Goal: Task Accomplishment & Management: Manage account settings

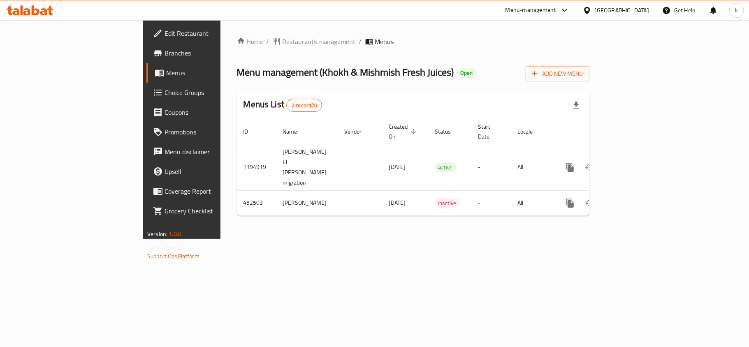
click at [642, 13] on div "[GEOGRAPHIC_DATA]" at bounding box center [621, 10] width 54 height 9
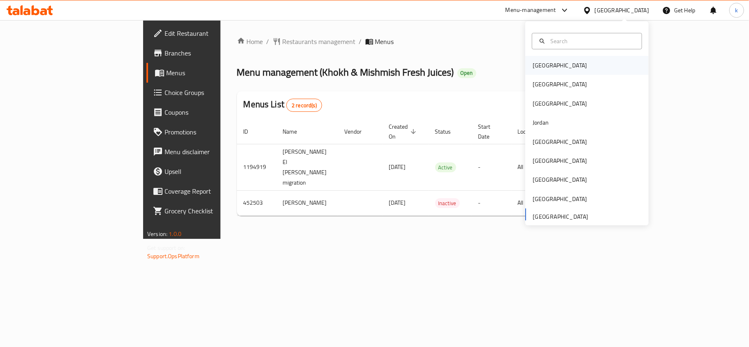
click at [533, 64] on div "[GEOGRAPHIC_DATA]" at bounding box center [559, 65] width 54 height 9
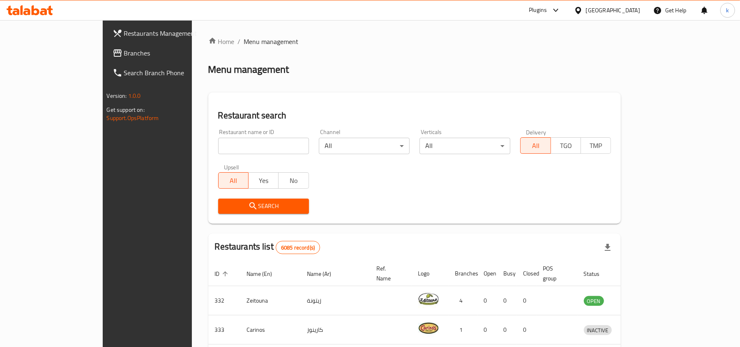
click at [621, 14] on div "[GEOGRAPHIC_DATA]" at bounding box center [613, 10] width 54 height 9
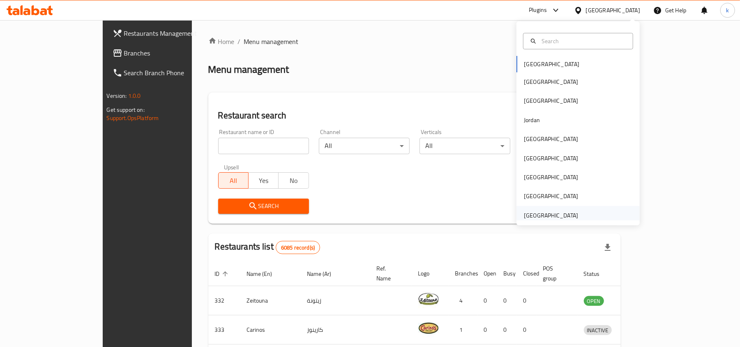
click at [538, 216] on div "[GEOGRAPHIC_DATA]" at bounding box center [551, 215] width 54 height 9
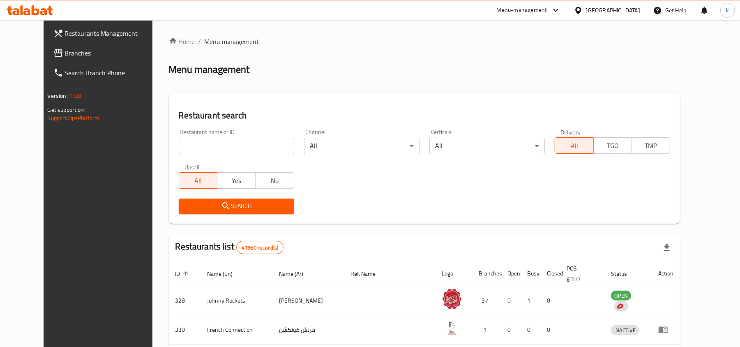
click at [76, 58] on link "Branches" at bounding box center [107, 53] width 120 height 20
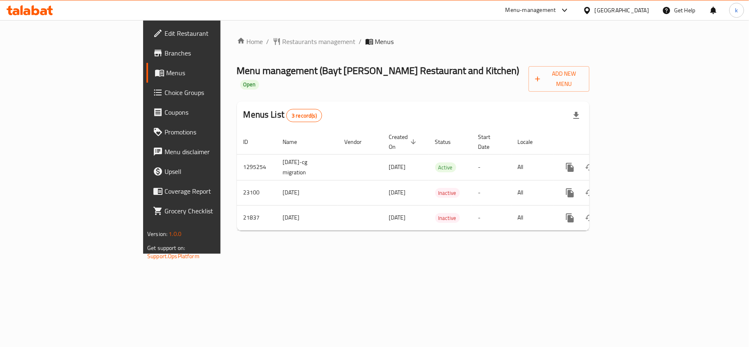
click at [609, 15] on div "[GEOGRAPHIC_DATA]" at bounding box center [621, 10] width 54 height 9
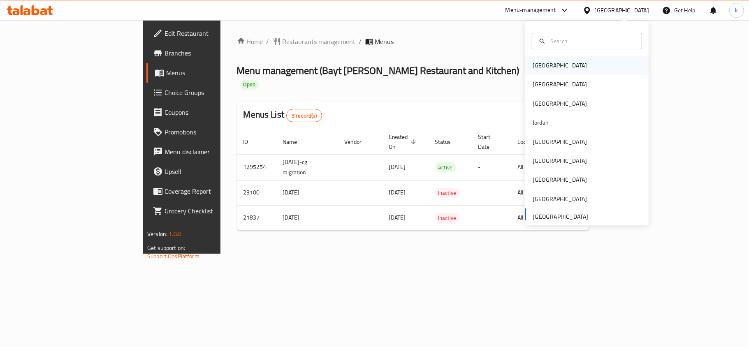
click at [538, 61] on div "[GEOGRAPHIC_DATA]" at bounding box center [559, 65] width 54 height 9
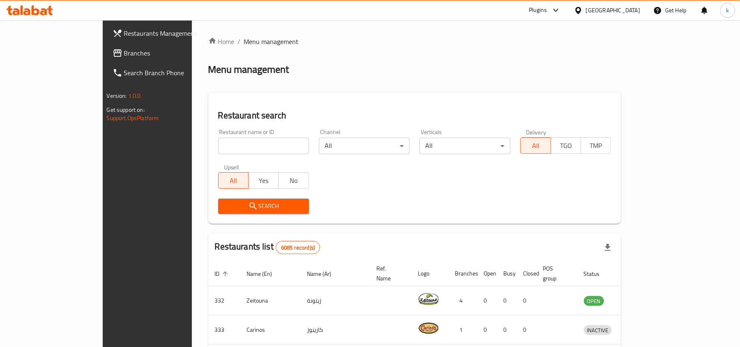
click at [586, 13] on div at bounding box center [580, 10] width 12 height 9
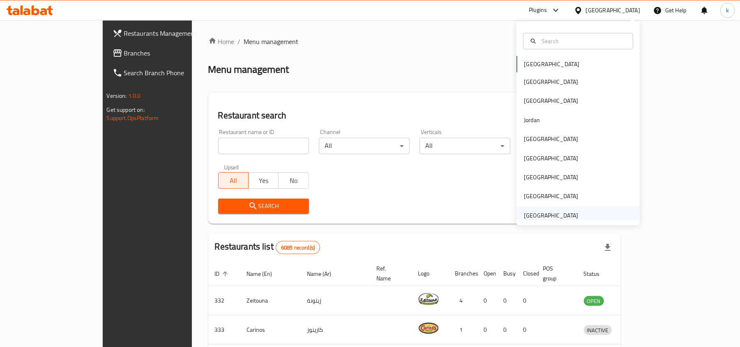
click at [536, 213] on div "[GEOGRAPHIC_DATA]" at bounding box center [551, 215] width 54 height 9
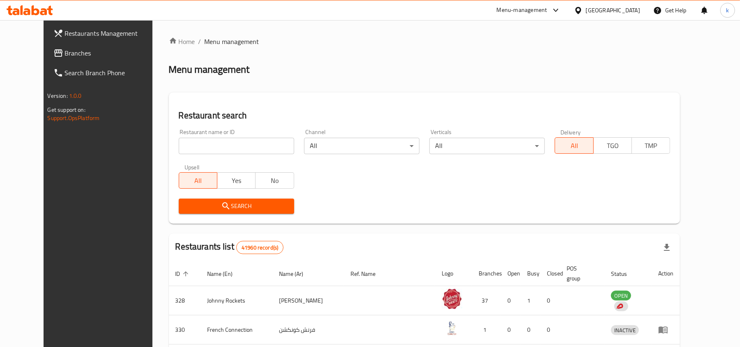
click at [65, 52] on span "Branches" at bounding box center [113, 53] width 96 height 10
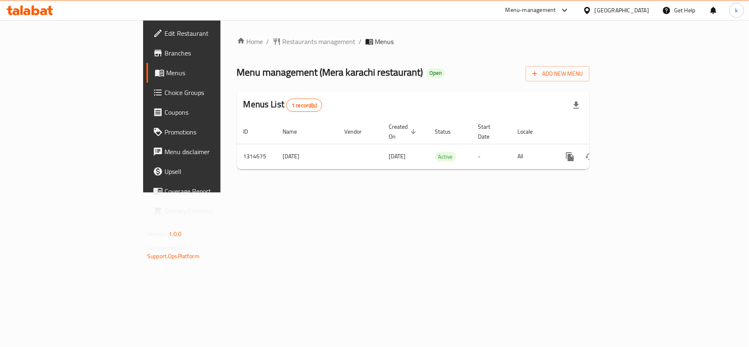
click at [362, 192] on div "Home / Restaurants management / Menus Menu management ( [GEOGRAPHIC_DATA] resta…" at bounding box center [412, 106] width 385 height 172
click at [638, 10] on div "[GEOGRAPHIC_DATA]" at bounding box center [621, 10] width 54 height 9
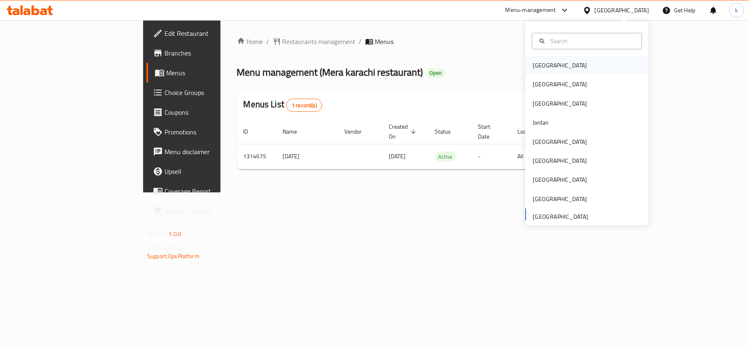
click at [541, 66] on div "[GEOGRAPHIC_DATA]" at bounding box center [559, 65] width 54 height 9
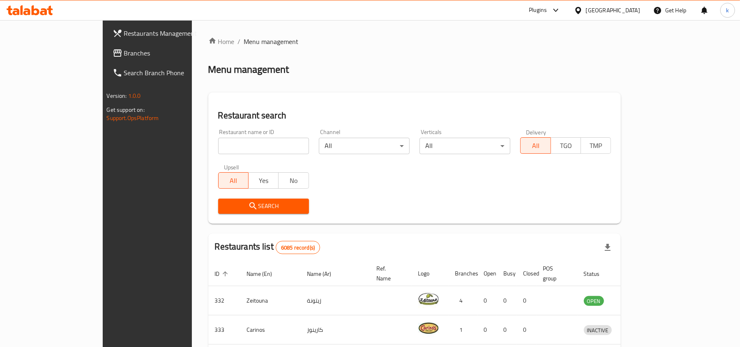
click at [638, 12] on div "[GEOGRAPHIC_DATA]" at bounding box center [613, 10] width 54 height 9
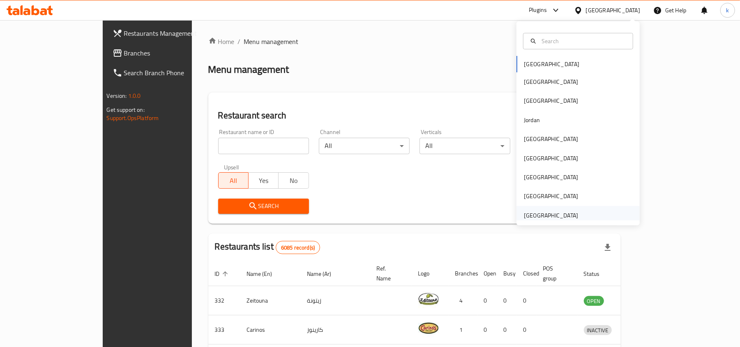
click at [546, 214] on div "[GEOGRAPHIC_DATA]" at bounding box center [551, 215] width 54 height 9
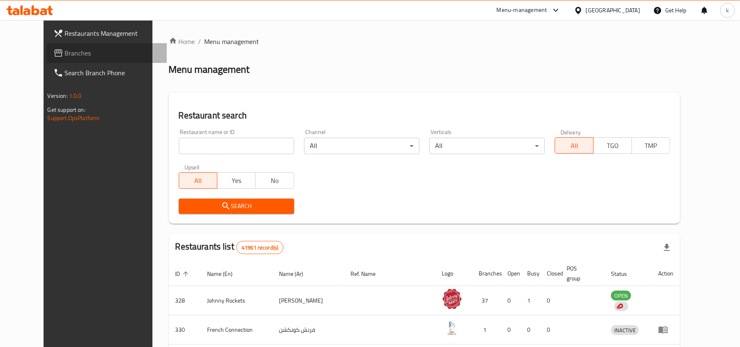
click at [65, 51] on span "Branches" at bounding box center [113, 53] width 96 height 10
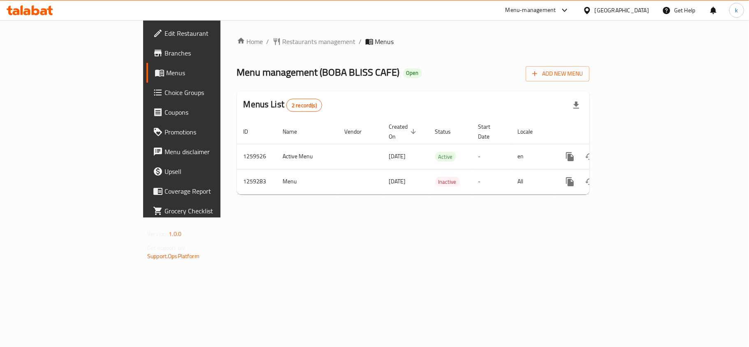
click at [605, 10] on div "[GEOGRAPHIC_DATA]" at bounding box center [621, 10] width 54 height 9
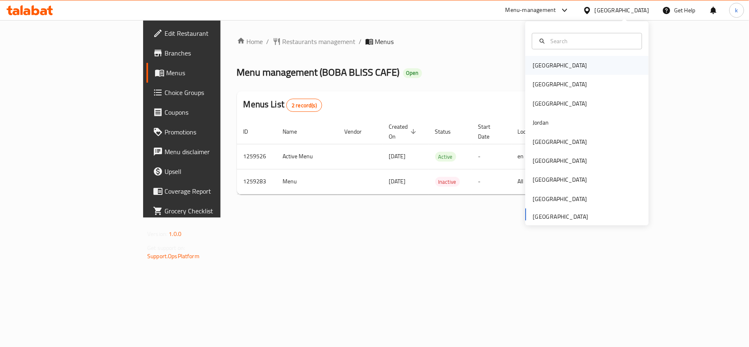
click at [538, 67] on div "[GEOGRAPHIC_DATA]" at bounding box center [559, 65] width 54 height 9
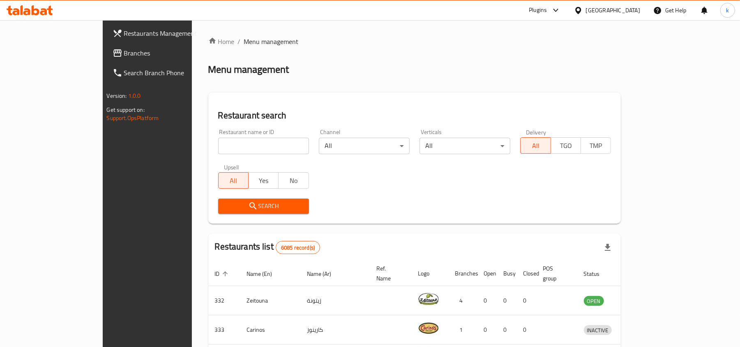
click at [624, 9] on div "[GEOGRAPHIC_DATA]" at bounding box center [613, 10] width 54 height 9
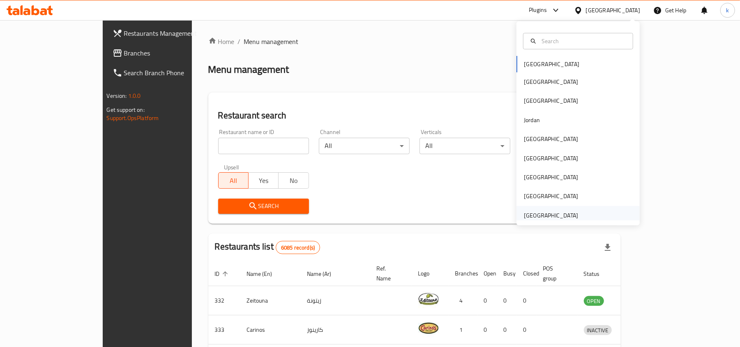
click at [532, 211] on div "[GEOGRAPHIC_DATA]" at bounding box center [551, 215] width 54 height 9
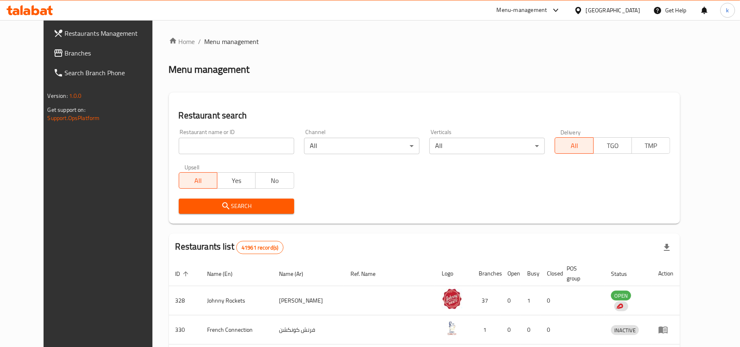
click at [65, 51] on span "Branches" at bounding box center [113, 53] width 96 height 10
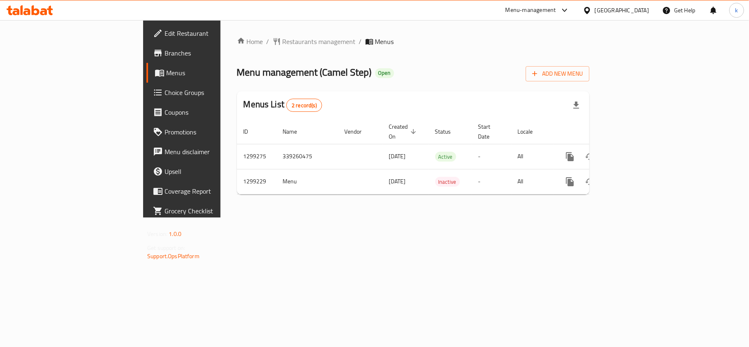
click at [334, 217] on div "Home / Restaurants management / Menus Menu management ( Camel Step ) Open Add N…" at bounding box center [412, 118] width 385 height 197
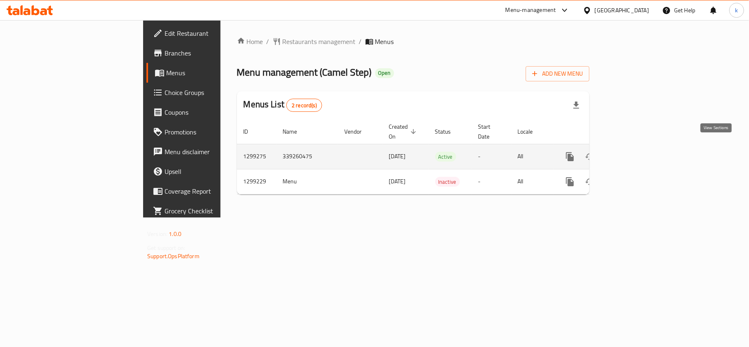
click at [634, 152] on icon "enhanced table" at bounding box center [629, 157] width 10 height 10
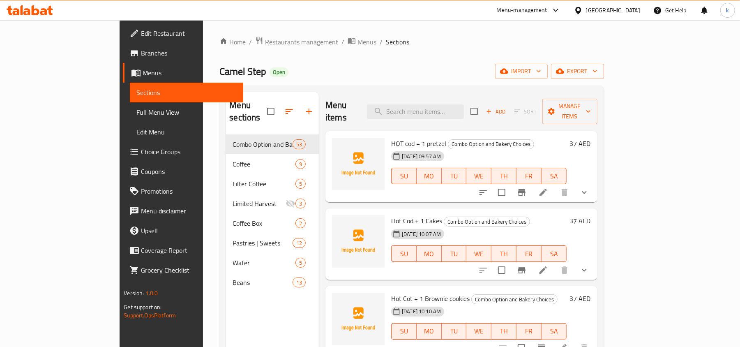
click at [143, 76] on span "Menus" at bounding box center [190, 73] width 94 height 10
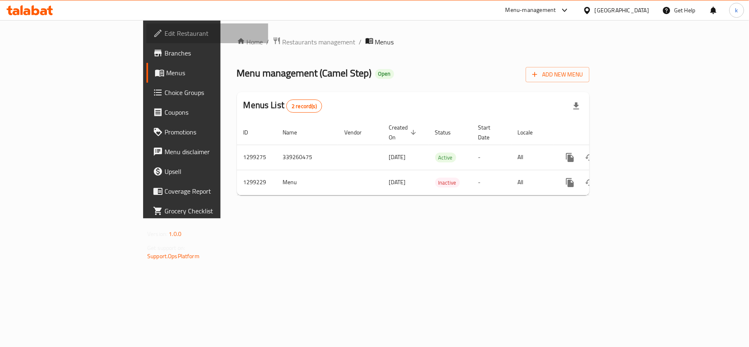
click at [164, 33] on span "Edit Restaurant" at bounding box center [212, 33] width 97 height 10
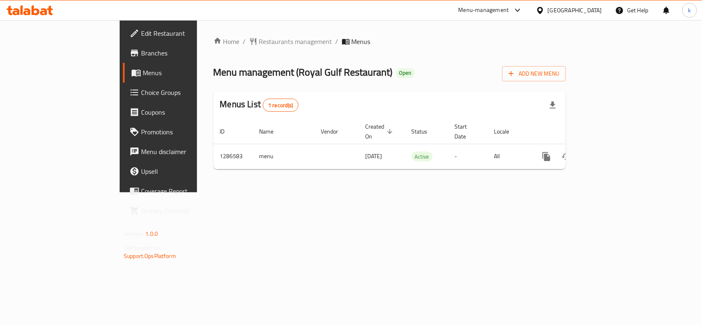
click at [560, 8] on div "[GEOGRAPHIC_DATA]" at bounding box center [575, 10] width 54 height 9
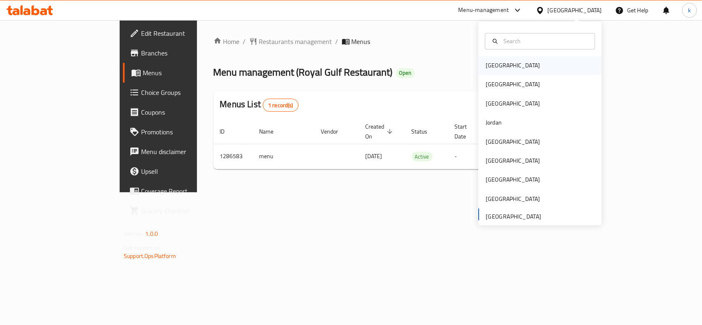
click at [509, 72] on div "Bahrain" at bounding box center [539, 65] width 123 height 19
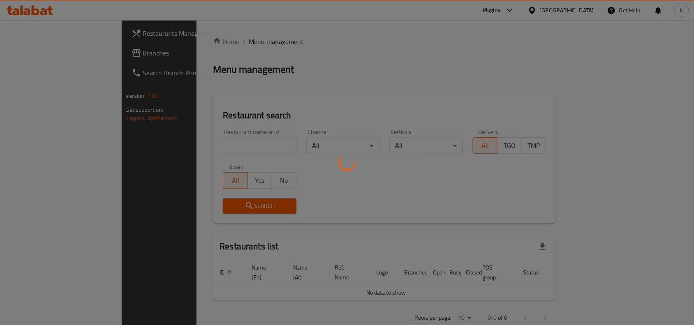
click at [572, 11] on div at bounding box center [347, 162] width 694 height 325
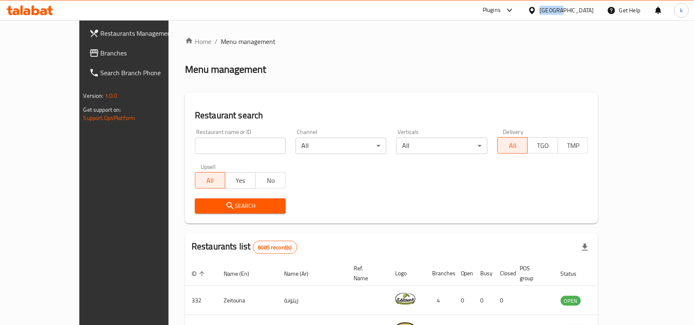
click at [540, 11] on div at bounding box center [534, 10] width 12 height 9
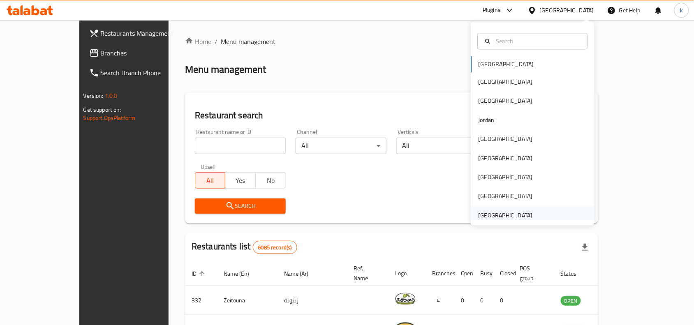
click at [493, 212] on div "[GEOGRAPHIC_DATA]" at bounding box center [506, 215] width 54 height 9
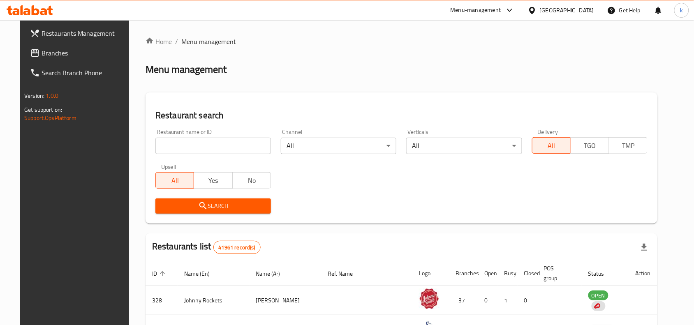
click at [48, 51] on span "Branches" at bounding box center [86, 53] width 88 height 10
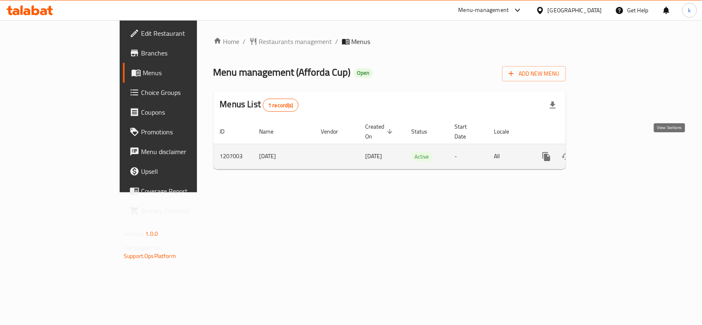
click at [609, 153] on icon "enhanced table" at bounding box center [605, 156] width 7 height 7
